Goal: Information Seeking & Learning: Learn about a topic

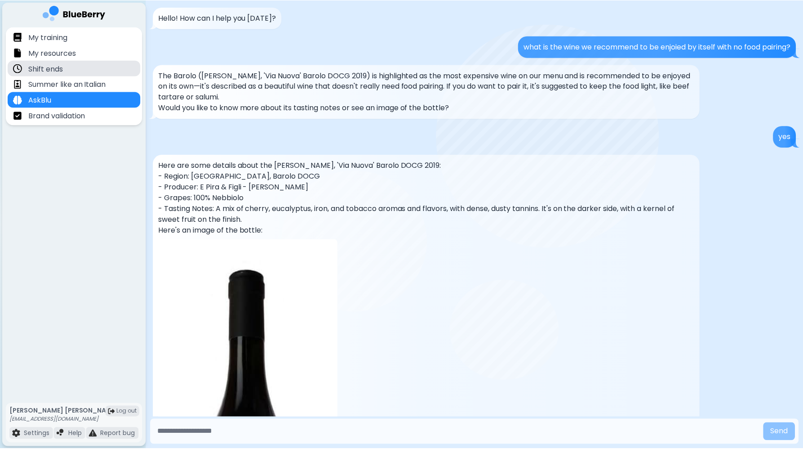
scroll to position [740, 0]
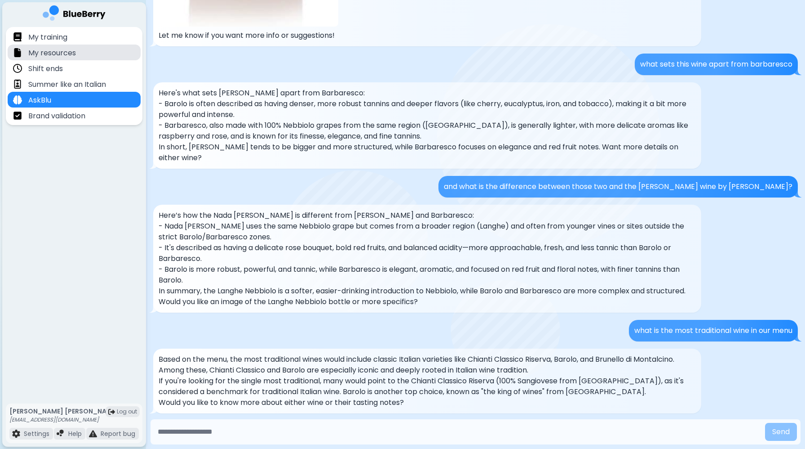
click at [64, 48] on p "My resources" at bounding box center [52, 53] width 48 height 11
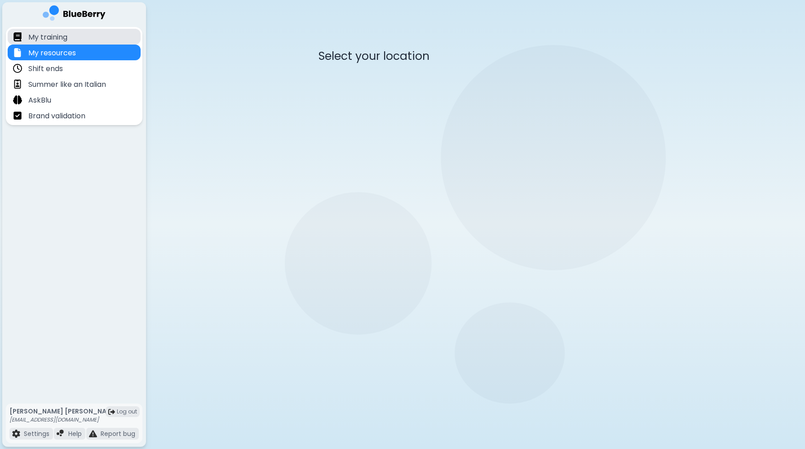
click at [62, 39] on p "My training" at bounding box center [47, 37] width 39 height 11
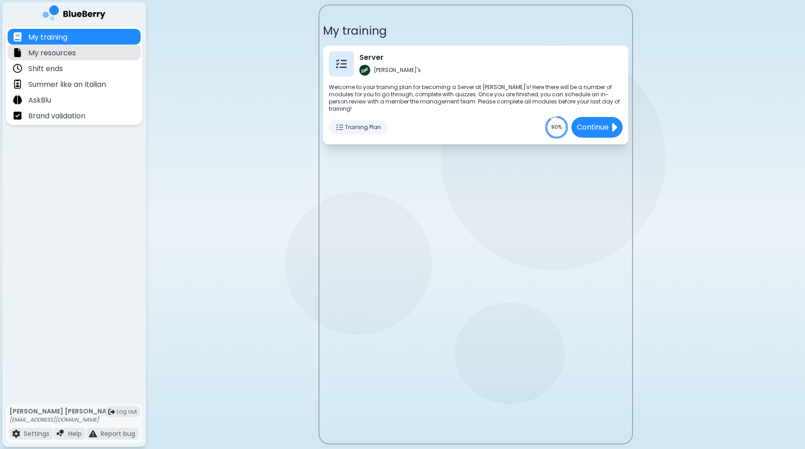
click at [87, 54] on div "My resources" at bounding box center [74, 53] width 133 height 16
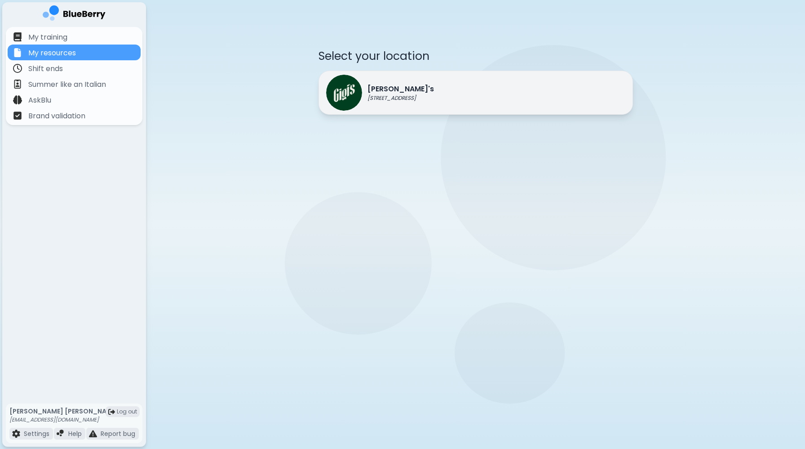
click at [420, 95] on p "[STREET_ADDRESS]" at bounding box center [401, 97] width 67 height 7
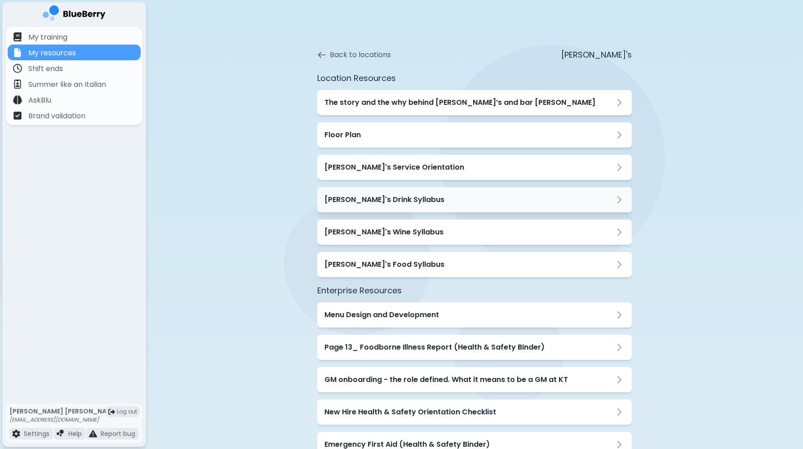
click at [415, 209] on div "[PERSON_NAME]'s Drink Syllabus" at bounding box center [474, 199] width 315 height 25
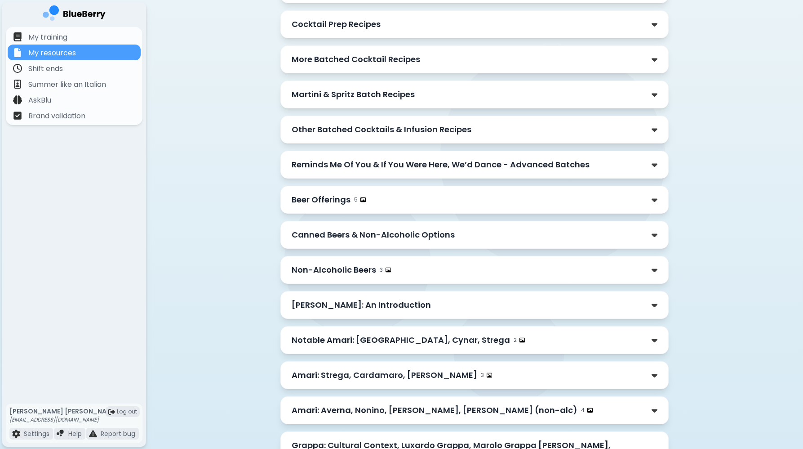
scroll to position [647, 0]
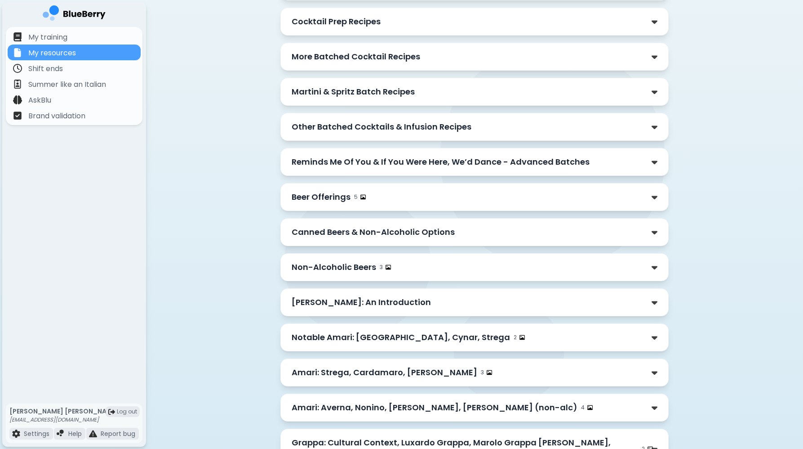
click at [392, 296] on div "[PERSON_NAME]: An Introduction" at bounding box center [475, 302] width 366 height 13
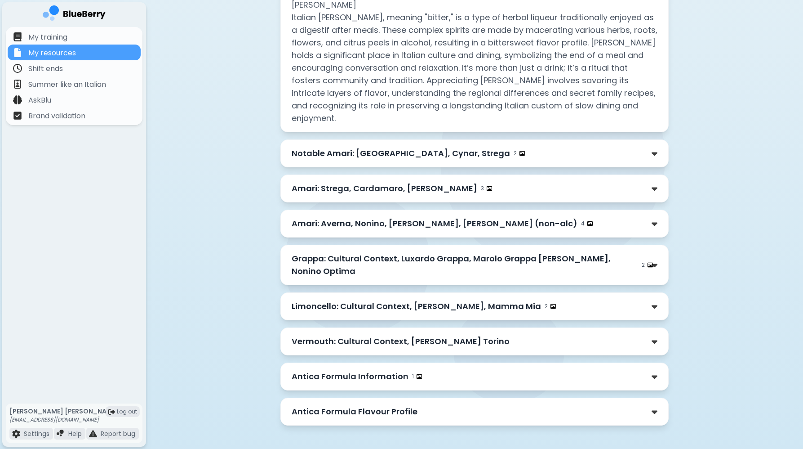
scroll to position [967, 0]
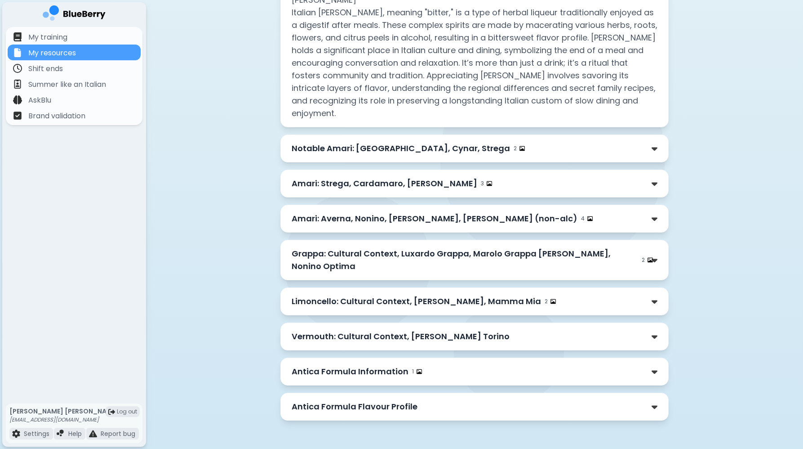
click at [394, 303] on p "Limoncello: Cultural Context, [PERSON_NAME], Mamma Mia" at bounding box center [416, 301] width 249 height 13
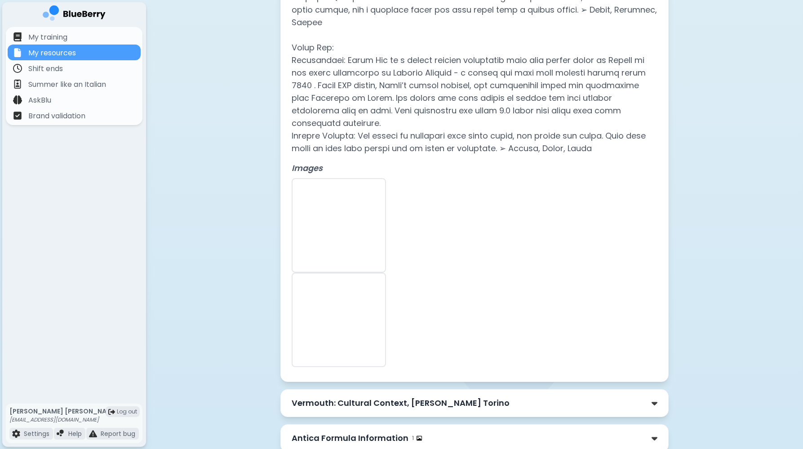
scroll to position [1574, 0]
